Goal: Task Accomplishment & Management: Manage account settings

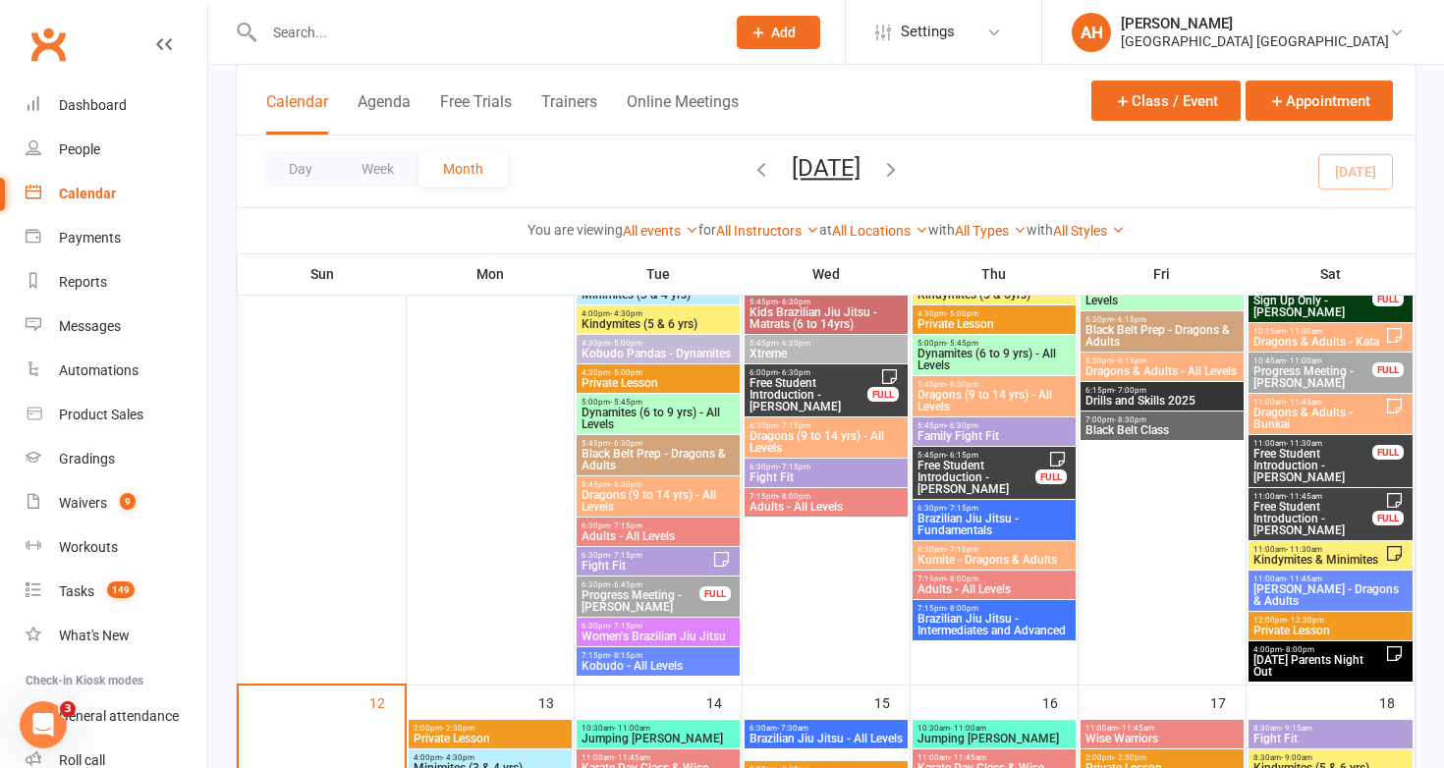
scroll to position [985, 0]
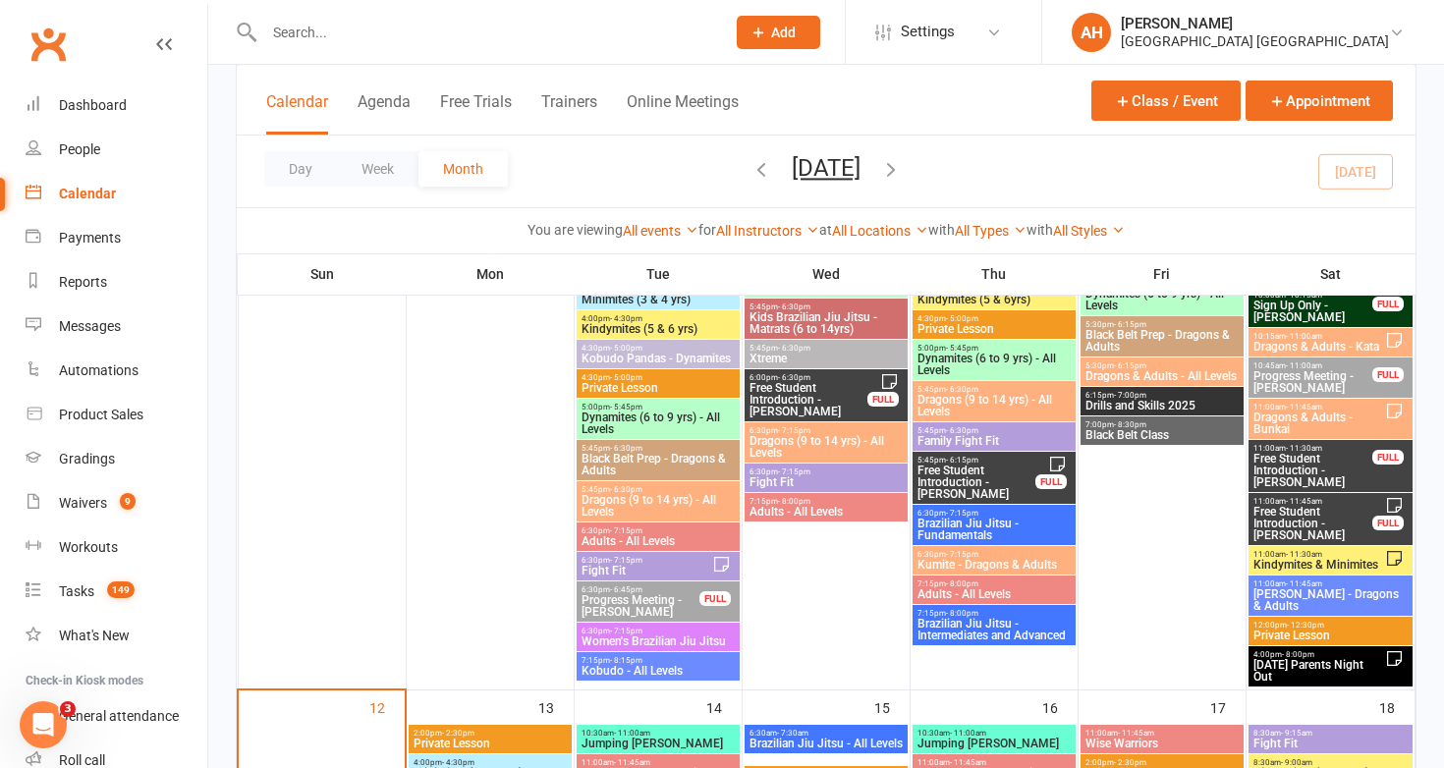
click at [1271, 659] on span "[DATE] Parents Night Out" at bounding box center [1319, 671] width 134 height 24
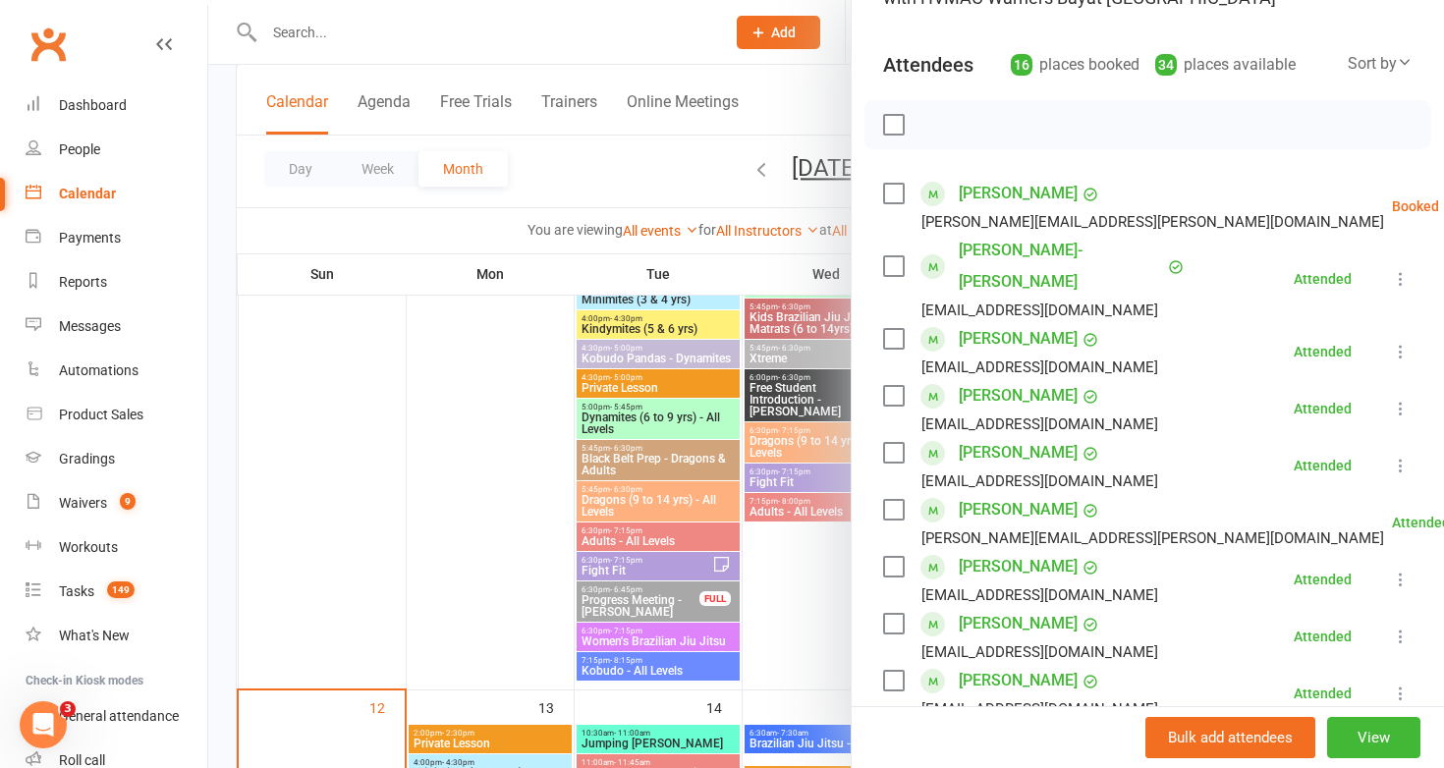
scroll to position [0, 0]
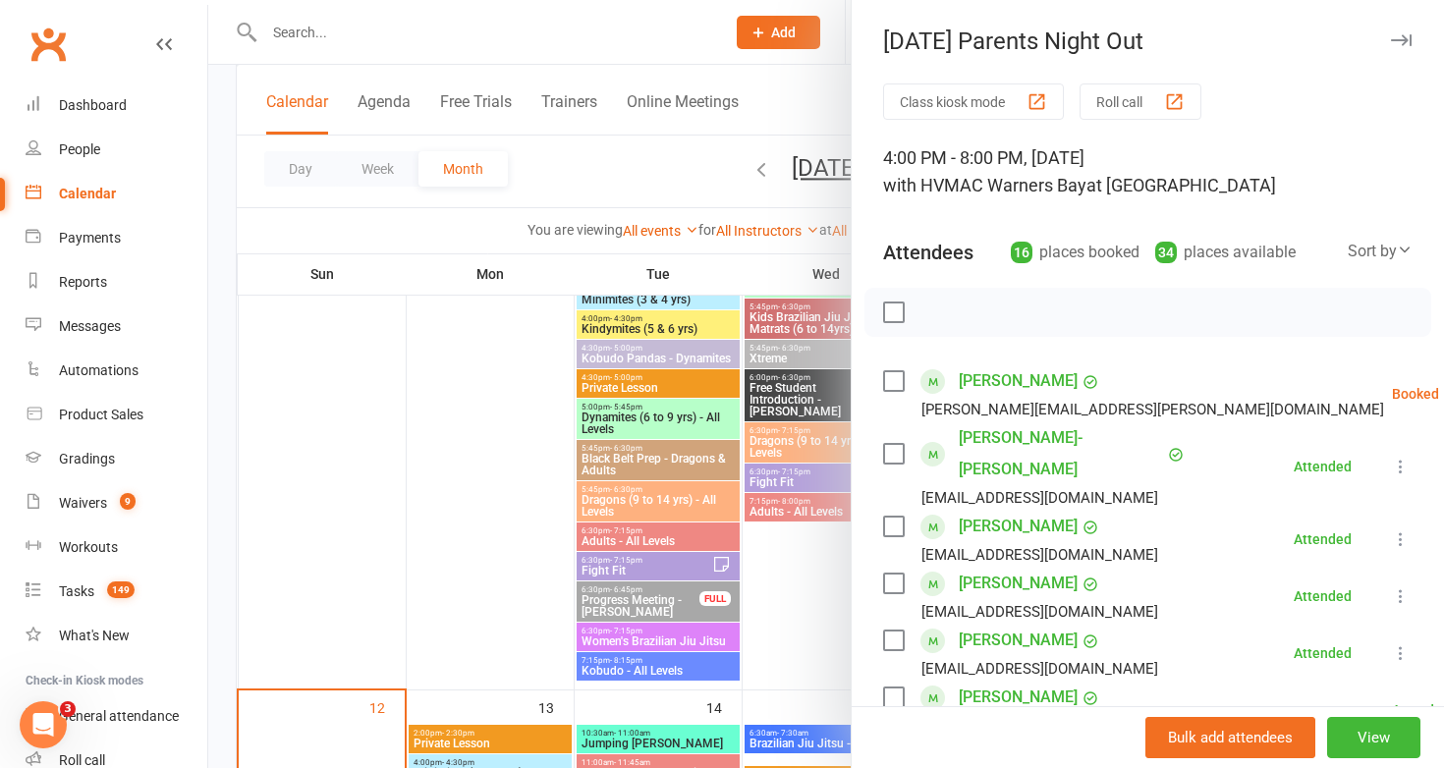
click at [796, 585] on div at bounding box center [825, 384] width 1235 height 768
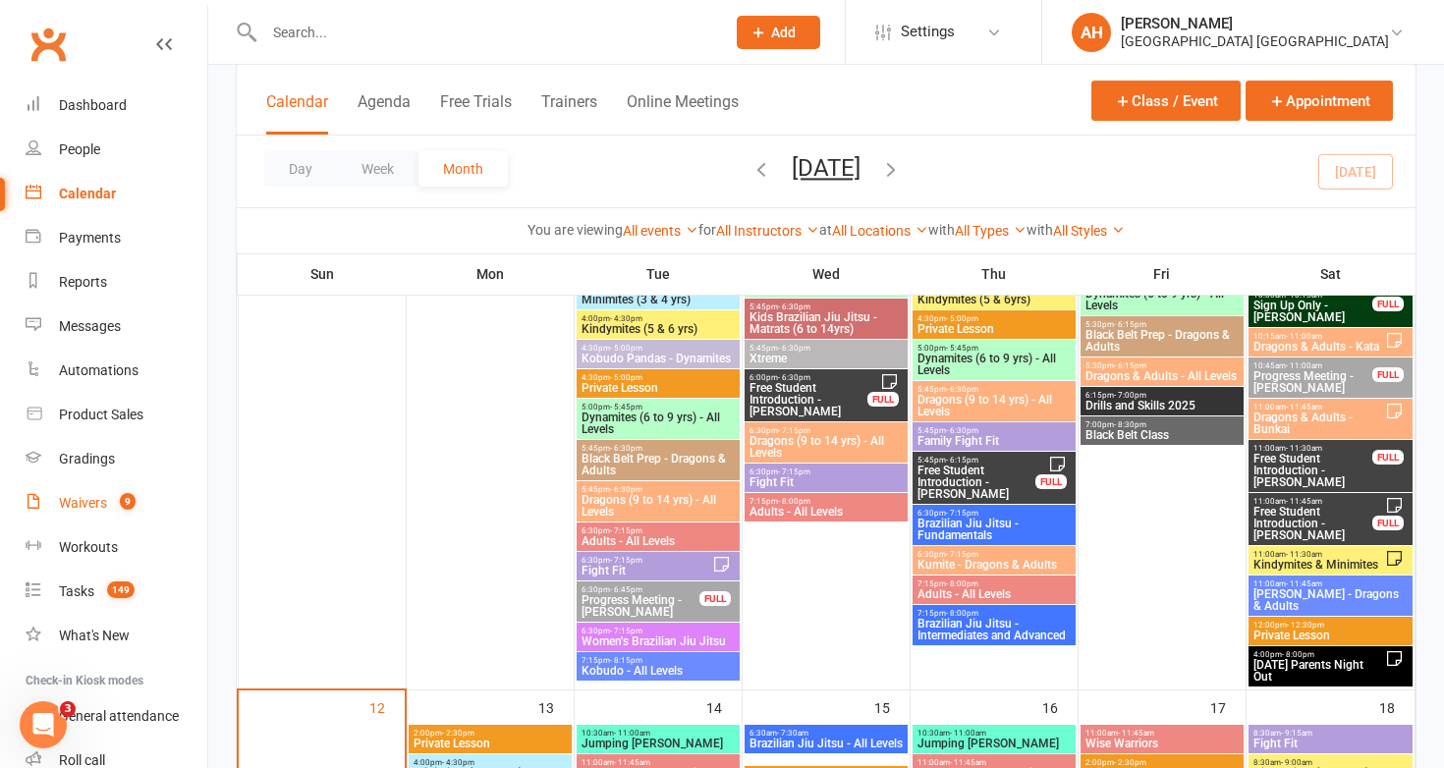
click at [82, 506] on div "Waivers" at bounding box center [83, 503] width 48 height 16
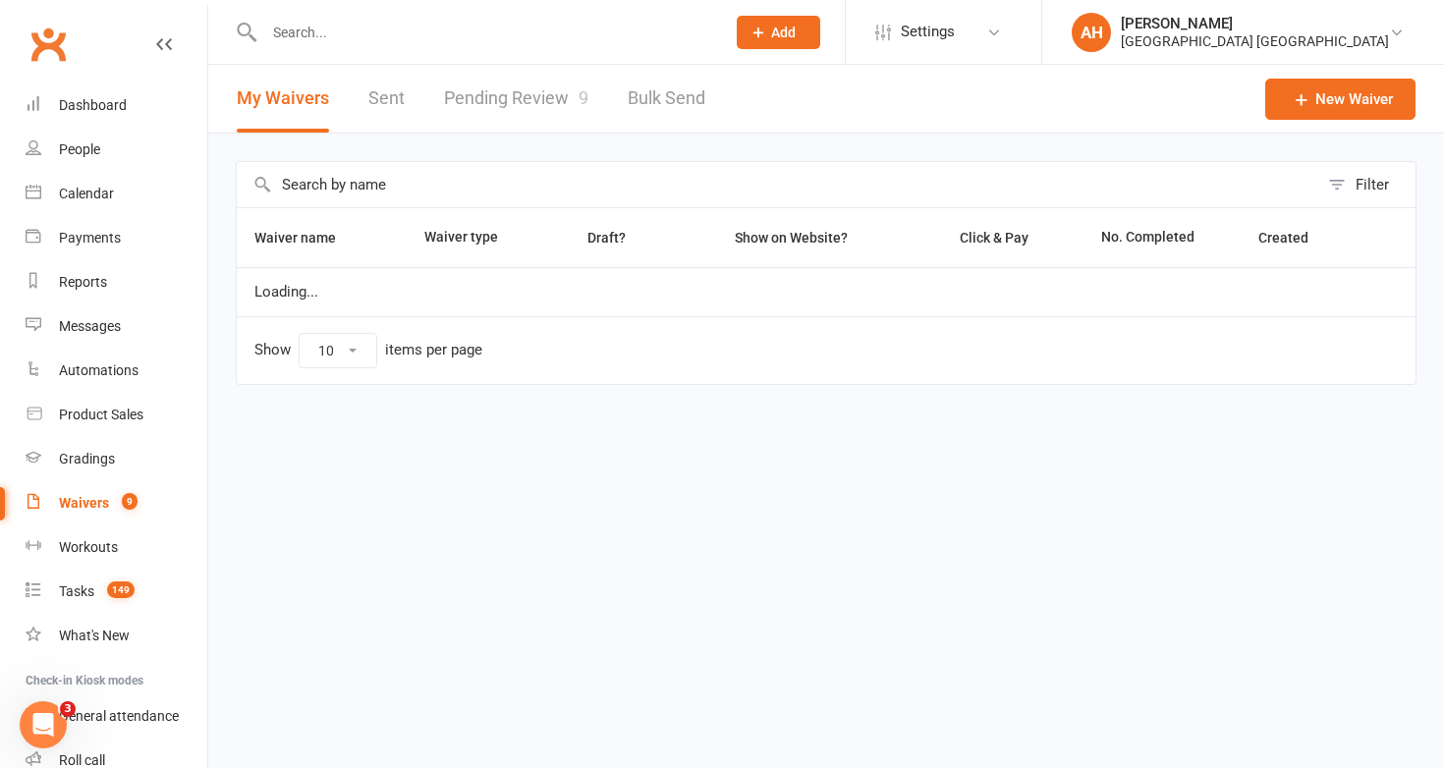
click at [529, 99] on link "Pending Review 9" at bounding box center [516, 99] width 144 height 68
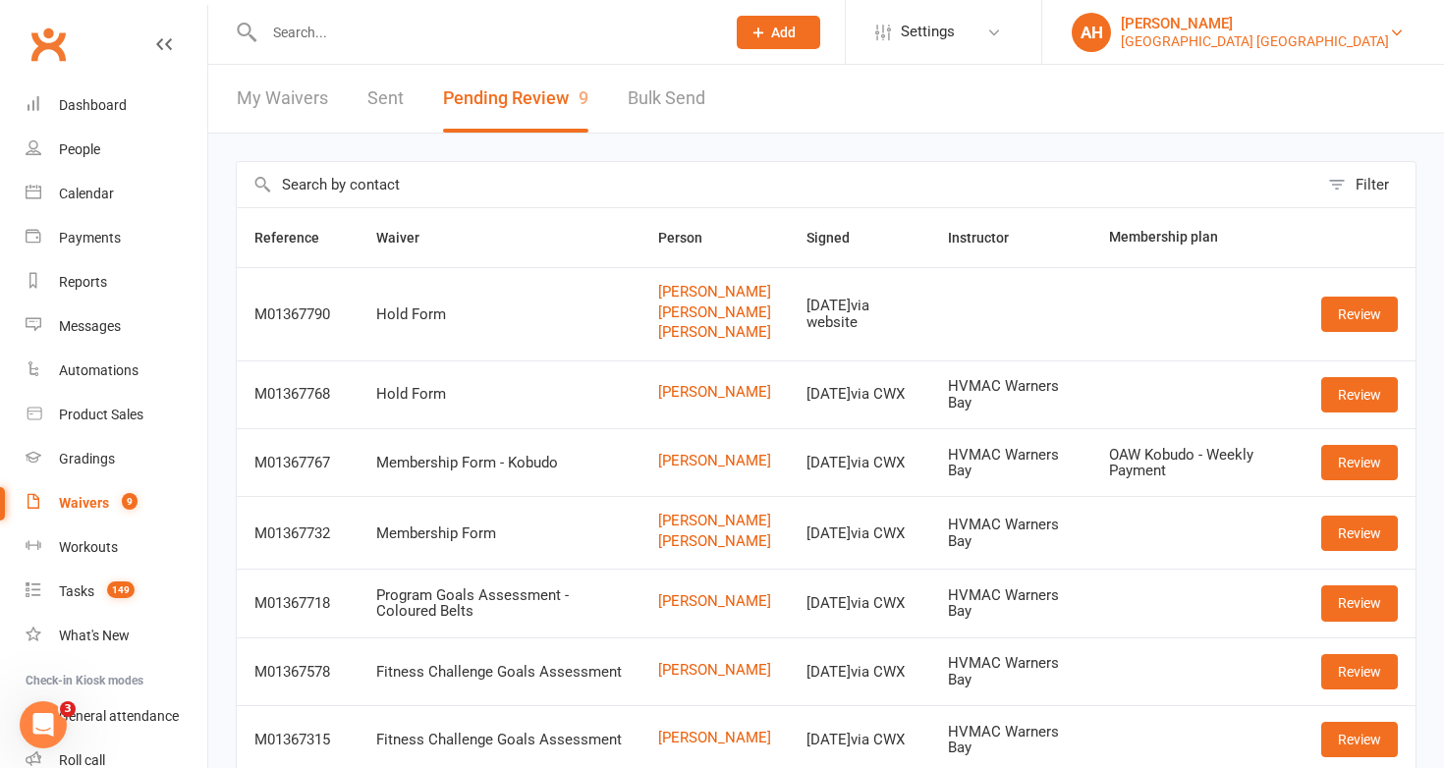
click at [1290, 23] on div "[PERSON_NAME]" at bounding box center [1255, 24] width 268 height 18
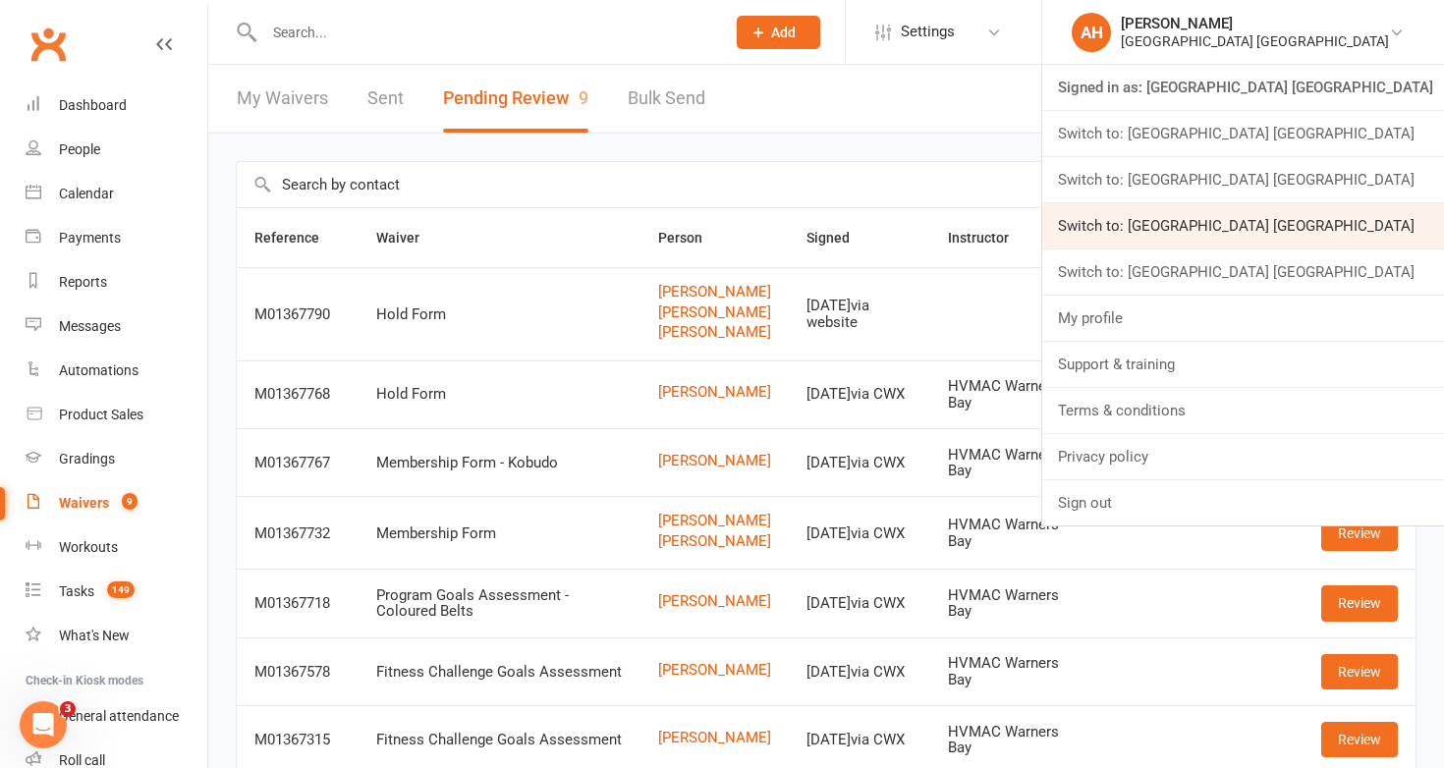
click at [1311, 242] on link "Switch to: [GEOGRAPHIC_DATA] [GEOGRAPHIC_DATA]" at bounding box center [1243, 225] width 402 height 45
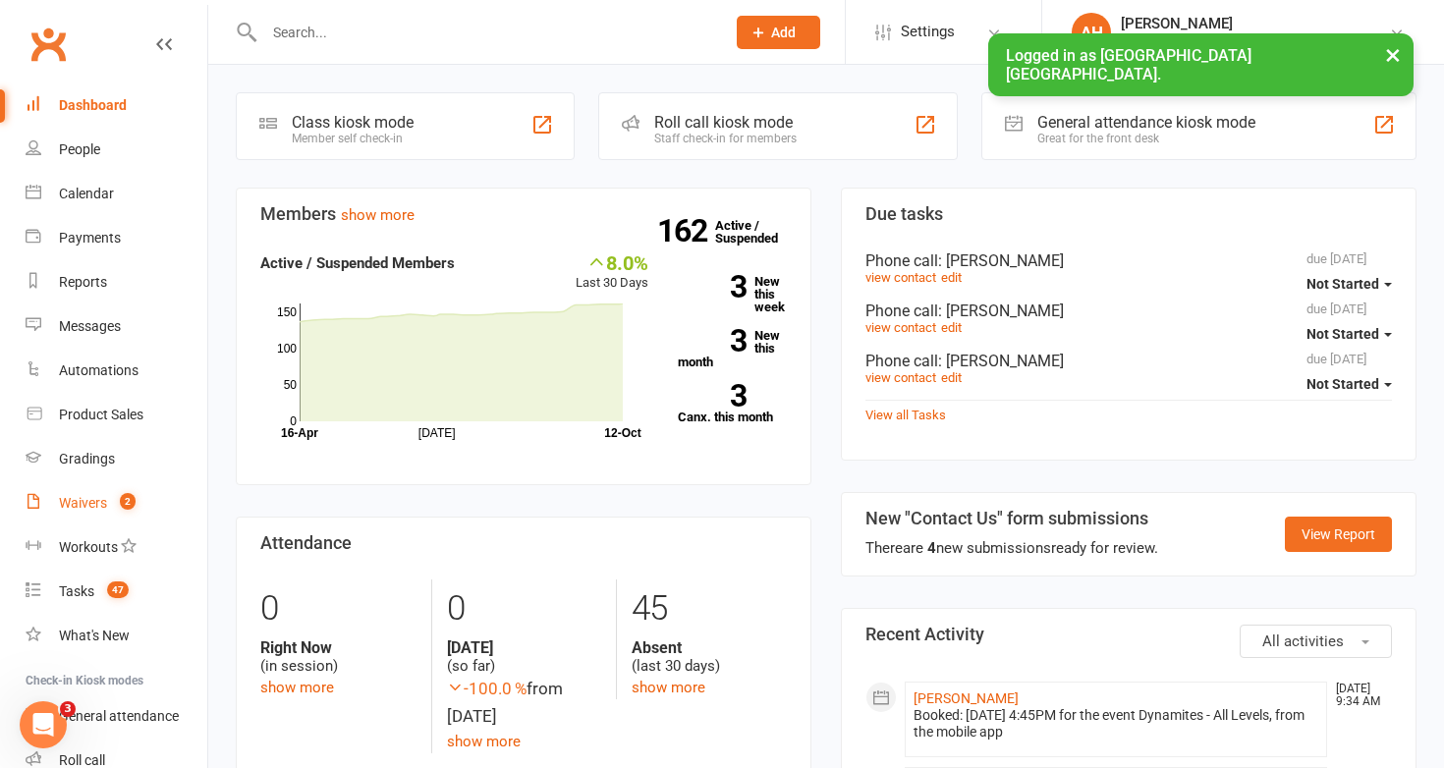
click at [107, 505] on link "Waivers 2" at bounding box center [117, 503] width 182 height 44
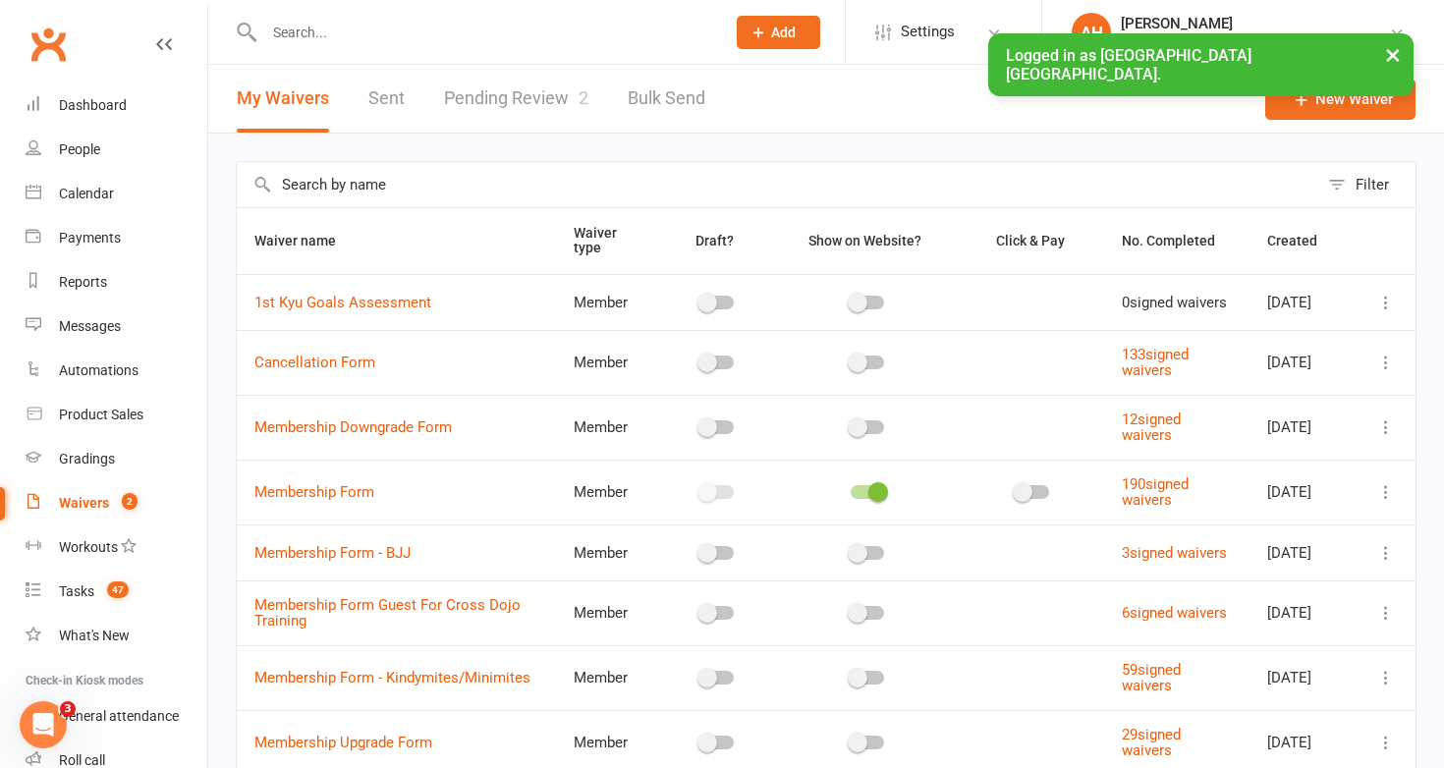
click at [537, 95] on link "Pending Review 2" at bounding box center [516, 99] width 144 height 68
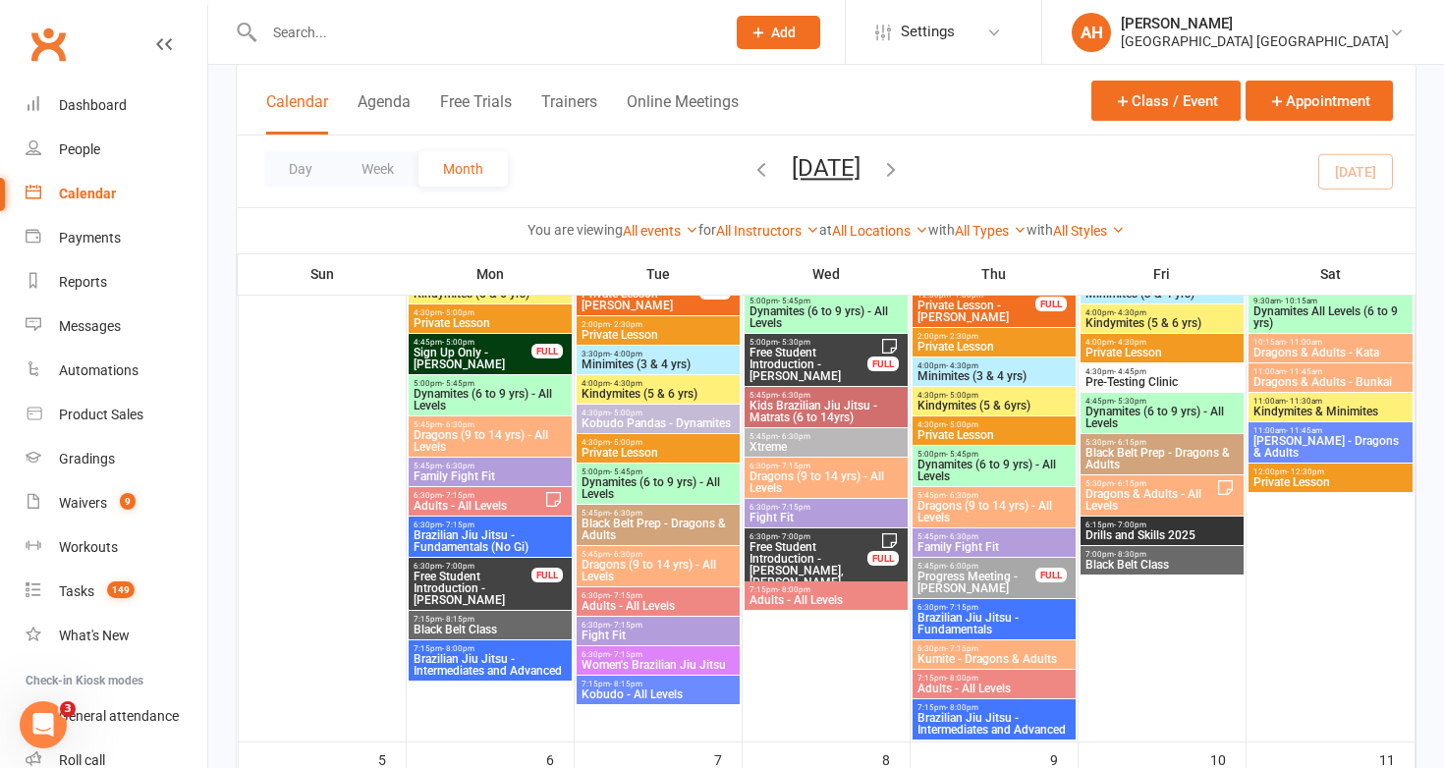
scroll to position [262, 0]
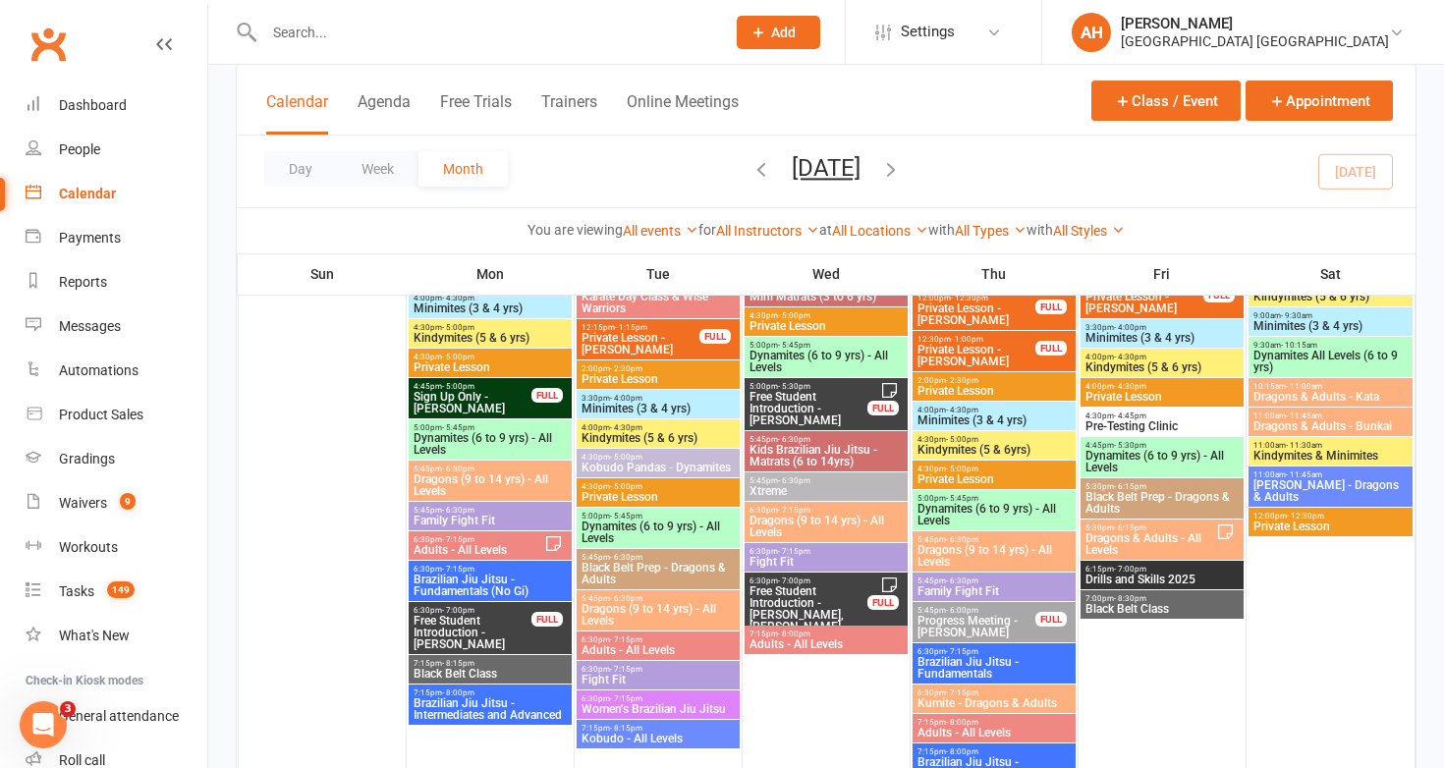
click at [662, 569] on span "Black Belt Prep - Dragons & Adults" at bounding box center [657, 574] width 155 height 24
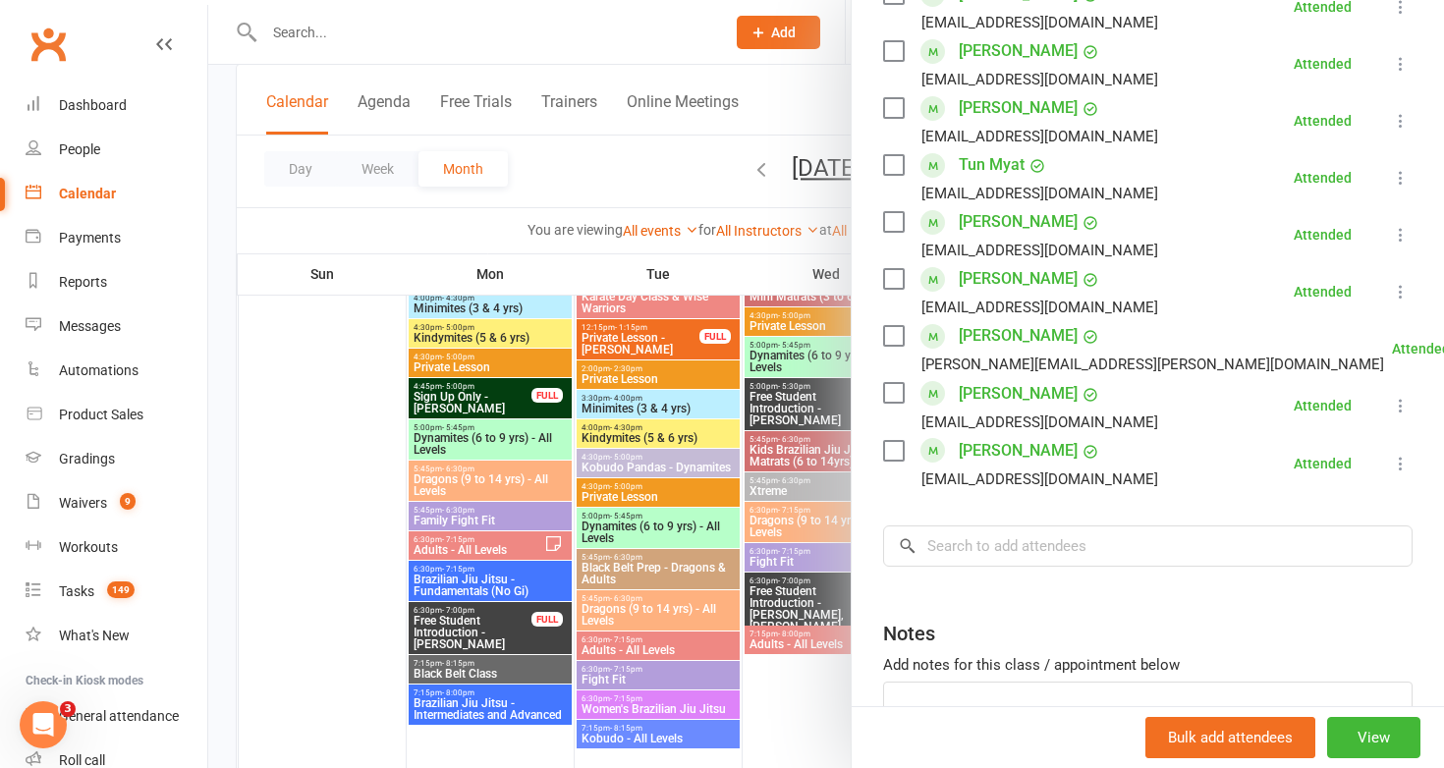
scroll to position [860, 0]
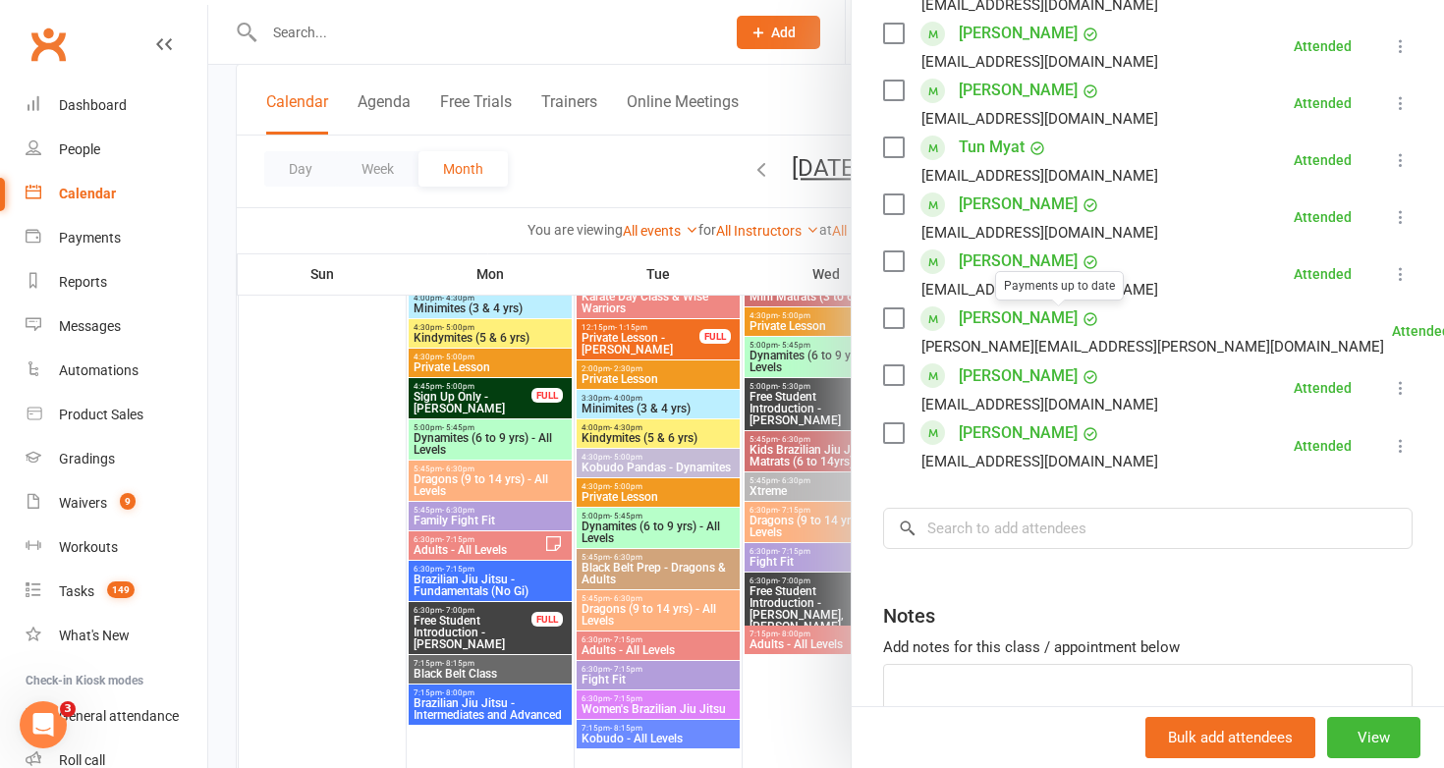
click at [1020, 311] on link "Nate Wilkins" at bounding box center [1018, 317] width 119 height 31
